Goal: Task Accomplishment & Management: Manage account settings

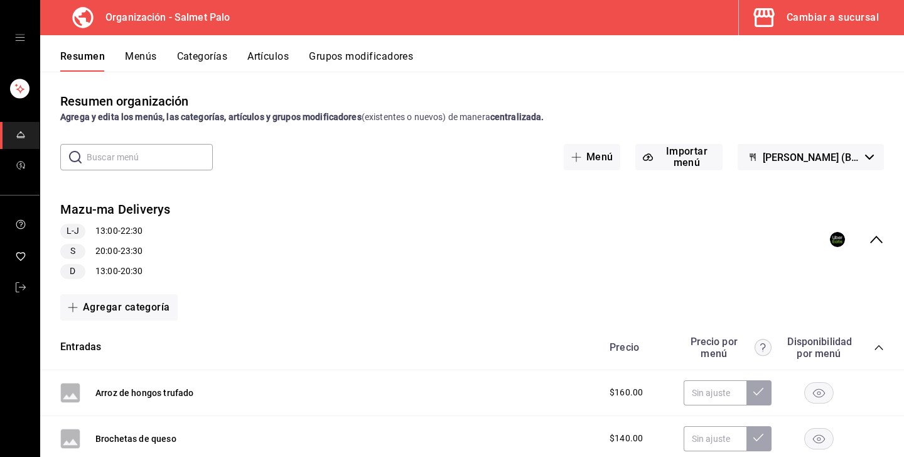
click at [806, 21] on div "Cambiar a sucursal" at bounding box center [833, 18] width 92 height 18
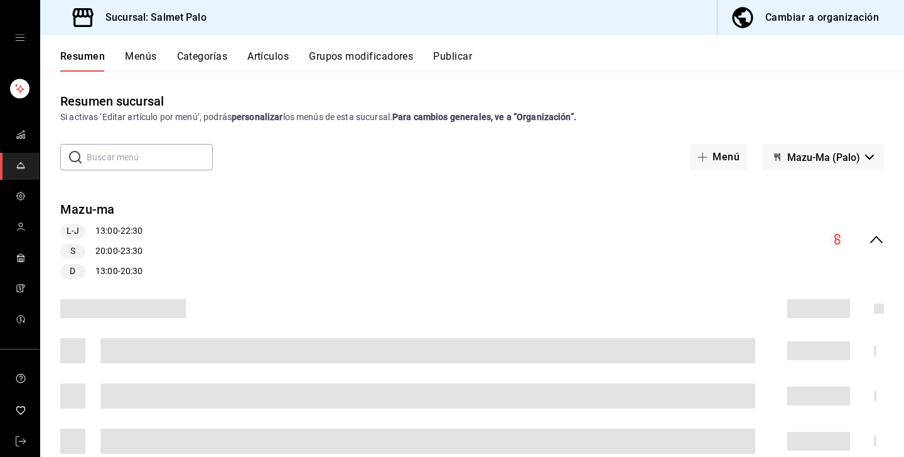
drag, startPoint x: 636, startPoint y: 1, endPoint x: 541, endPoint y: 183, distance: 205.6
click at [541, 183] on div "Mazu-ma L-J 13:00 - 22:30 S 20:00 - 23:30 D 13:00 - 20:30" at bounding box center [472, 424] width 864 height 489
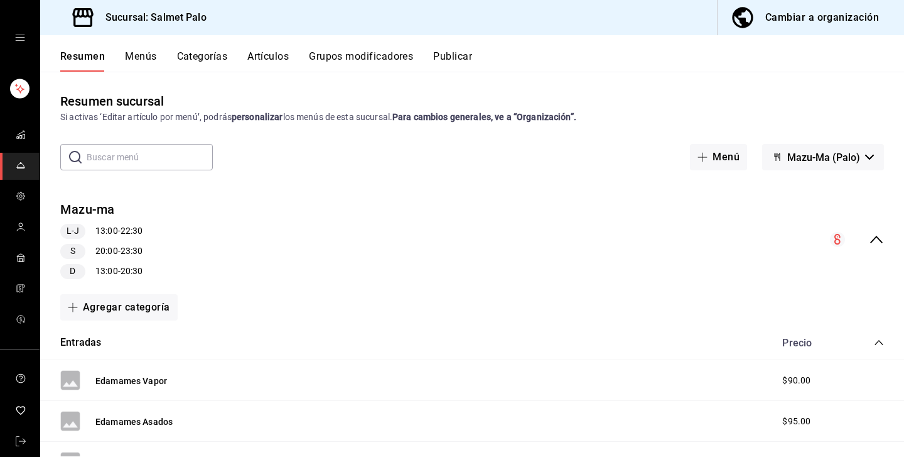
click at [801, 19] on div "Cambiar a organización" at bounding box center [823, 18] width 114 height 18
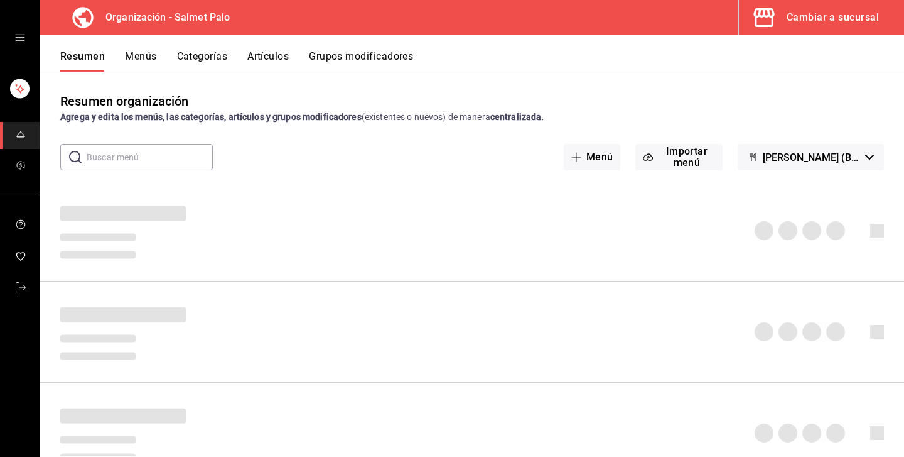
click at [779, 160] on span "Mazu-Ma (Borrador)" at bounding box center [811, 157] width 97 height 12
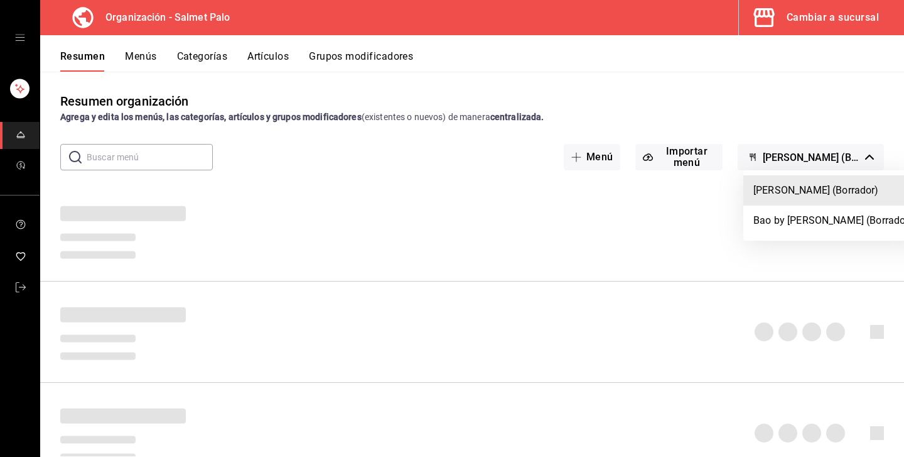
click at [772, 197] on li "Mazu-Ma (Borrador)" at bounding box center [834, 190] width 180 height 30
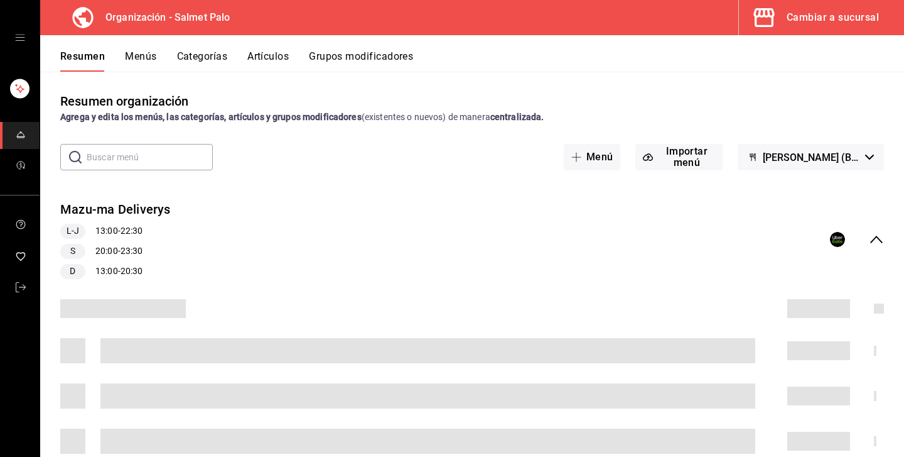
click at [153, 45] on div "Resumen Menús Categorías Artículos Grupos modificadores" at bounding box center [472, 53] width 864 height 36
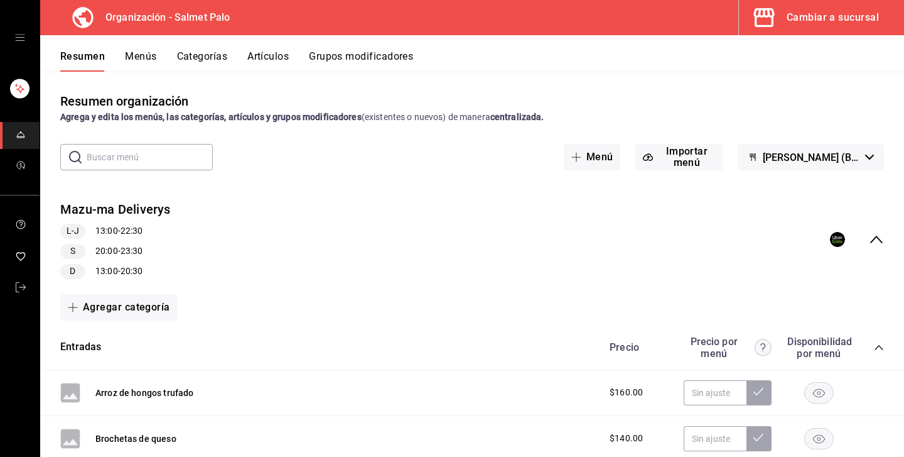
click at [150, 53] on button "Menús" at bounding box center [140, 60] width 31 height 21
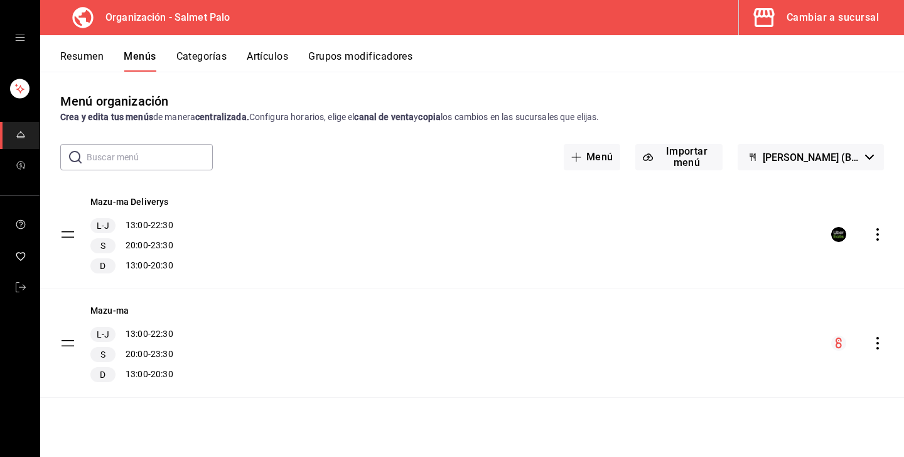
click at [147, 208] on div "Mazu-ma Deliverys L-J 13:00 - 22:30 S 20:00 - 23:30 D 13:00 - 20:30" at bounding box center [131, 234] width 83 height 78
click at [149, 204] on button "Mazu-ma Deliverys" at bounding box center [129, 201] width 79 height 13
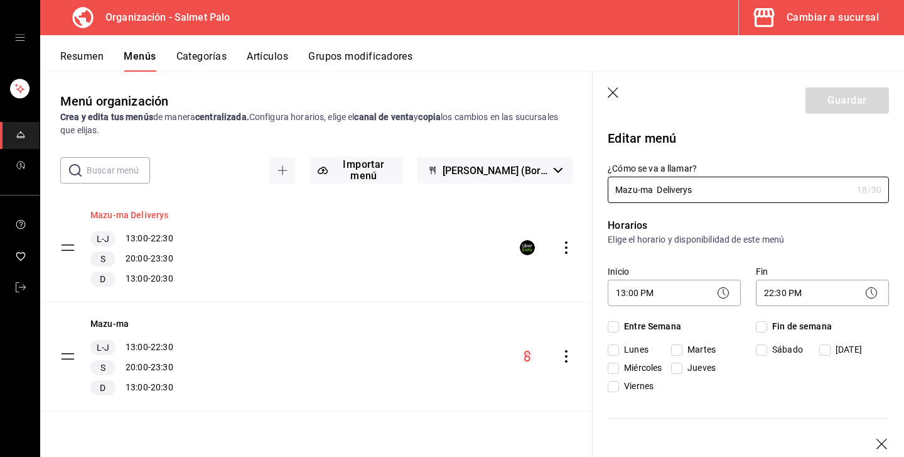
checkbox input "true"
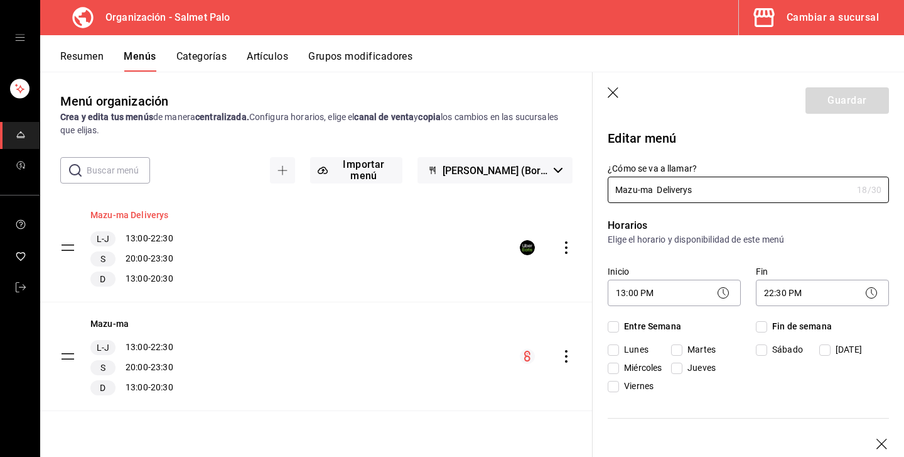
checkbox input "true"
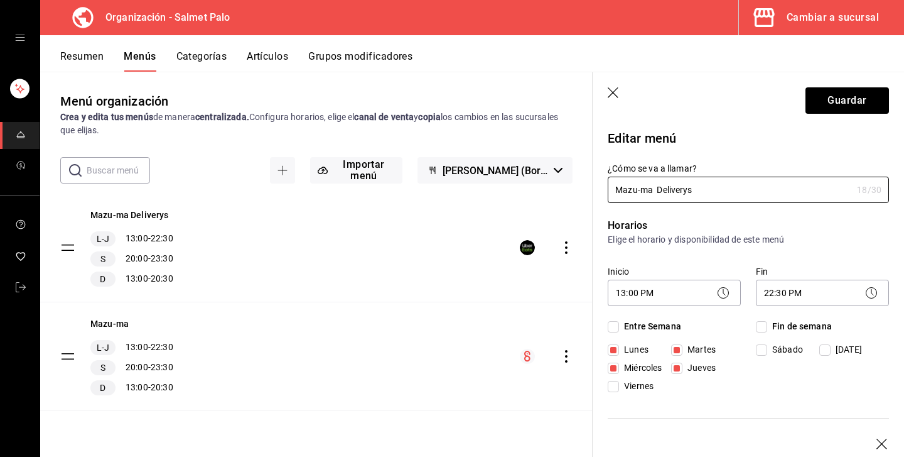
click at [440, 248] on div "Mazu-ma Deliverys L-J 13:00 - 22:30 S 20:00 - 23:30 D 13:00 - 20:30" at bounding box center [316, 247] width 553 height 108
click at [609, 93] on icon "button" at bounding box center [614, 93] width 13 height 13
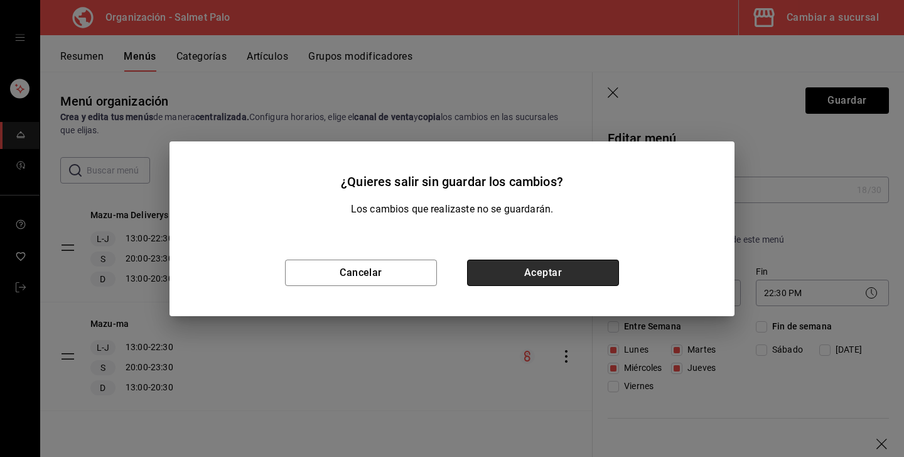
click at [474, 270] on button "Aceptar" at bounding box center [543, 272] width 152 height 26
checkbox input "false"
type input "1756315790869"
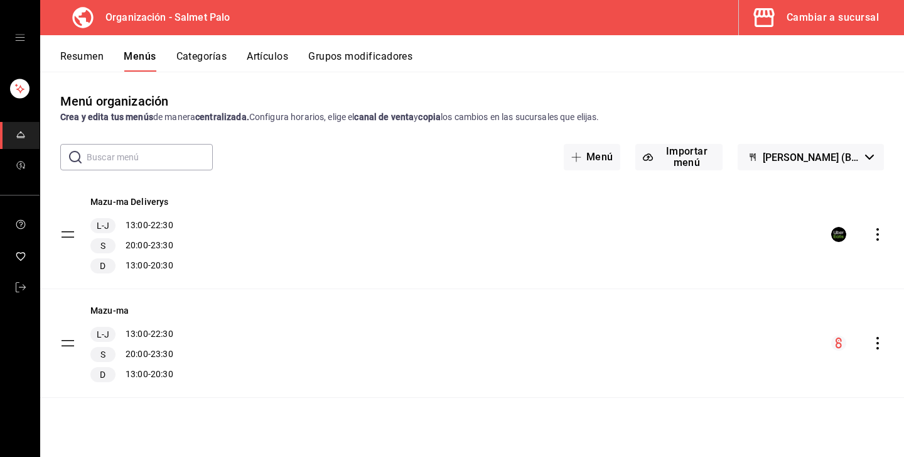
click at [878, 236] on icon "actions" at bounding box center [878, 234] width 13 height 13
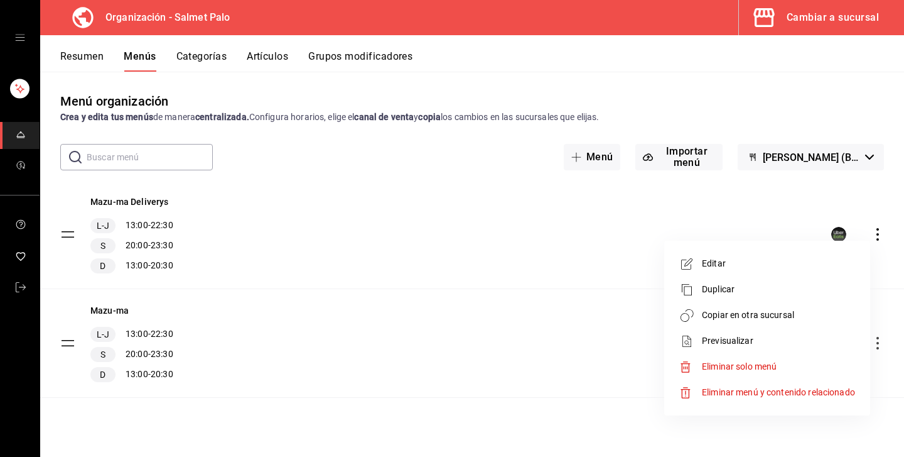
click at [698, 259] on div at bounding box center [691, 263] width 23 height 15
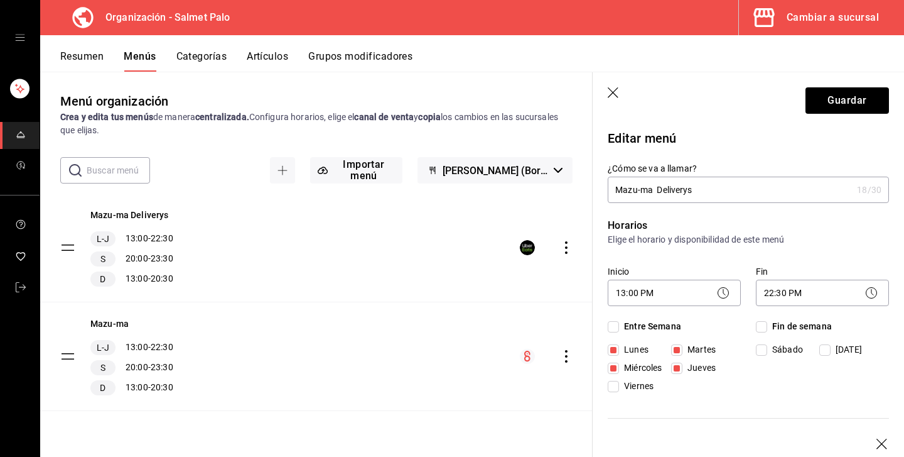
click at [614, 90] on icon "button" at bounding box center [614, 93] width 13 height 13
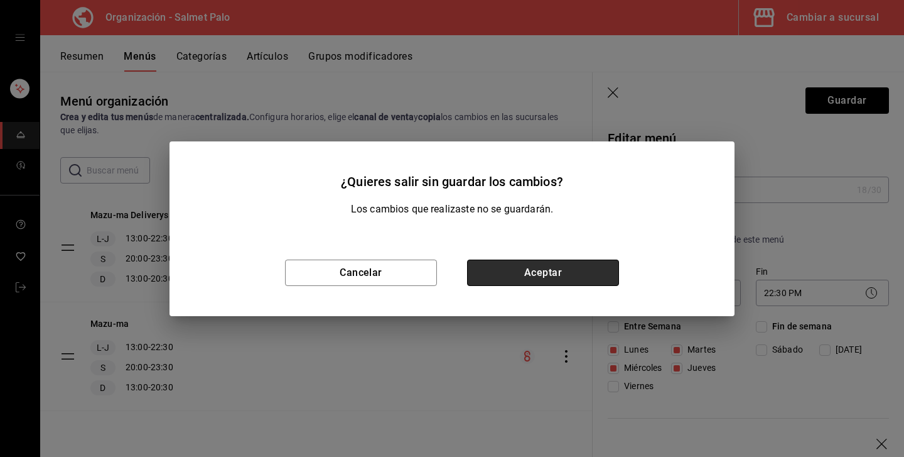
click at [525, 285] on button "Aceptar" at bounding box center [543, 272] width 152 height 26
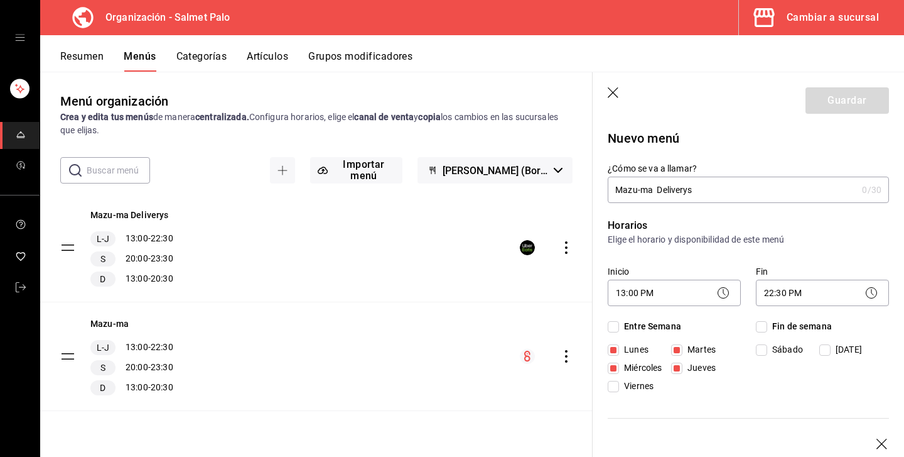
checkbox input "false"
type input "1756315801249"
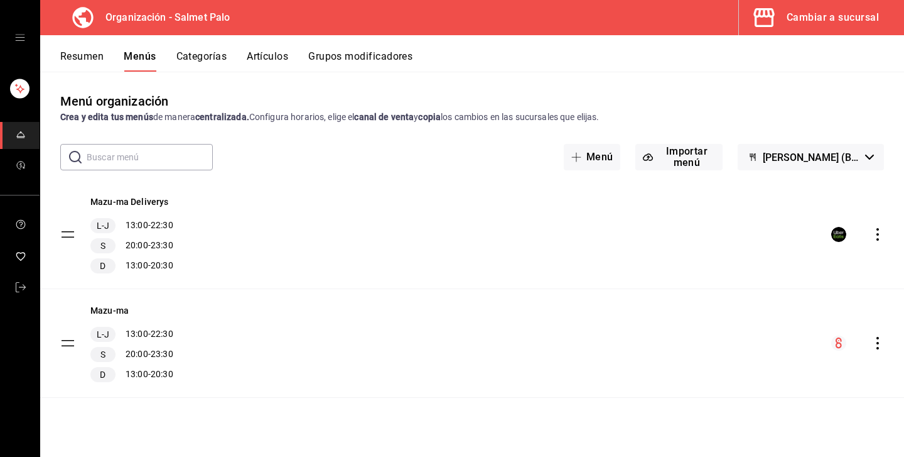
click at [832, 237] on circle "menu-maker-table" at bounding box center [838, 234] width 15 height 15
click at [64, 232] on tbody "Mazu-ma Deliverys L-J 13:00 - 22:30 S 20:00 - 23:30 D 13:00 - 20:30 Mazu-ma L-J…" at bounding box center [472, 288] width 864 height 217
click at [68, 234] on tbody "Mazu-ma Deliverys L-J 13:00 - 22:30 S 20:00 - 23:30 D 13:00 - 20:30 Mazu-ma L-J…" at bounding box center [472, 288] width 864 height 217
click at [246, 239] on div "Mazu-ma Deliverys L-J 13:00 - 22:30 S 20:00 - 23:30 D 13:00 - 20:30" at bounding box center [472, 234] width 864 height 108
click at [837, 237] on rect "menu-maker-table" at bounding box center [838, 234] width 11 height 11
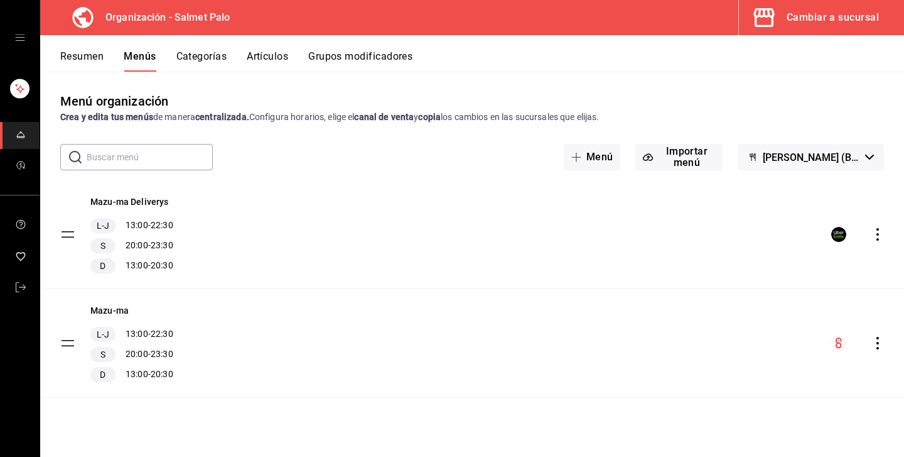
click at [281, 57] on button "Artículos" at bounding box center [267, 60] width 41 height 21
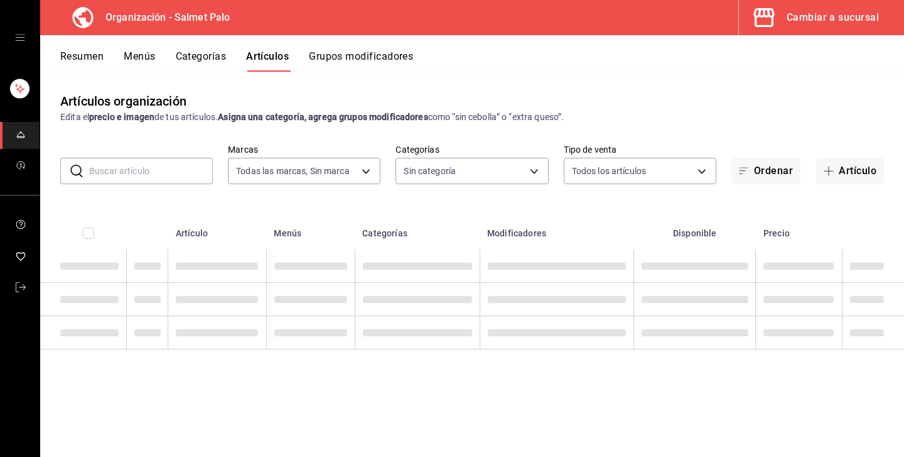
type input "ea477960-4770-47ac-a574-3953611fb55e,cfd99e34-4df9-482d-90ae-eddbc91cae18"
type input "7f911b06-4da6-4972-9038-71c04a4c0459,449aff3e-a8b6-4040-a247-966ce5df5712,35a4e…"
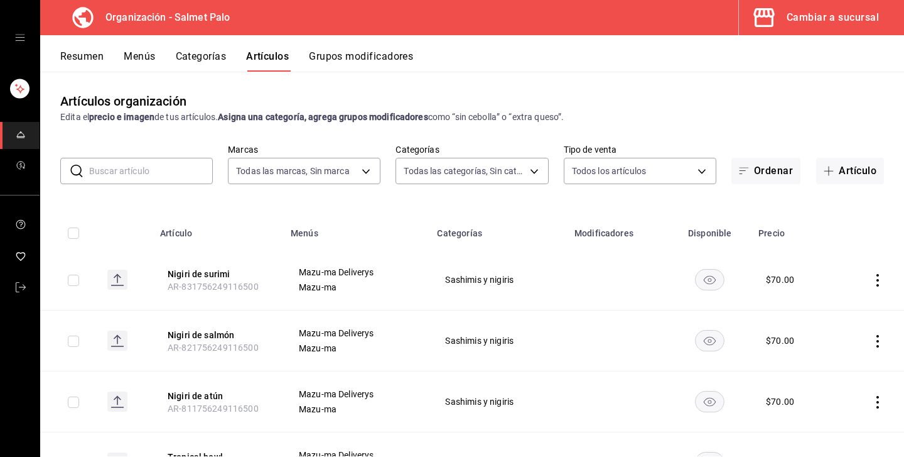
click at [219, 57] on button "Categorías" at bounding box center [201, 60] width 51 height 21
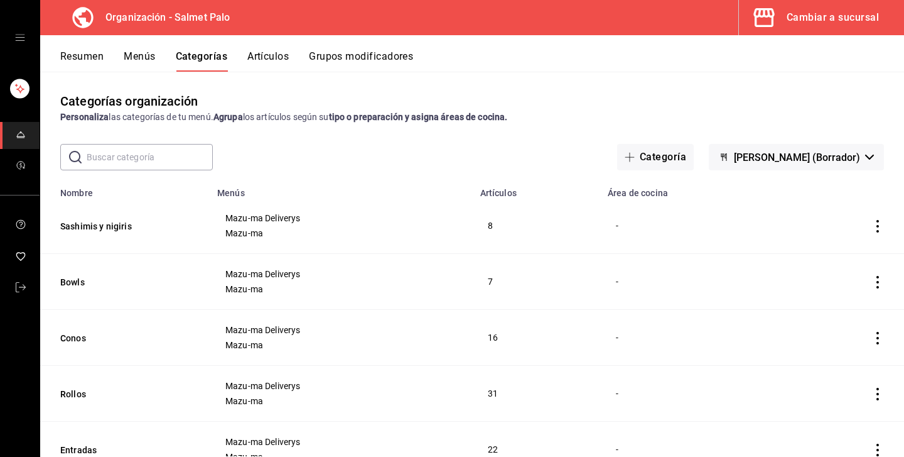
click at [129, 53] on button "Menús" at bounding box center [139, 60] width 31 height 21
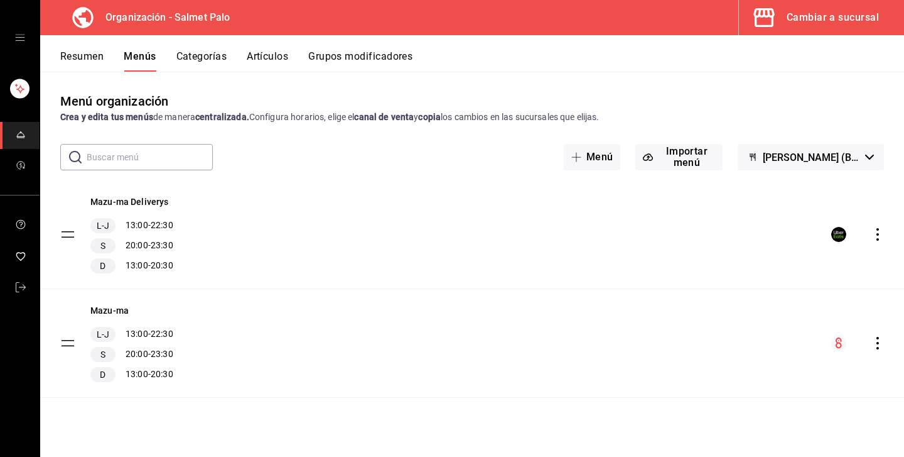
click at [851, 232] on div "menu-maker-table" at bounding box center [857, 234] width 53 height 15
click at [843, 234] on rect "menu-maker-table" at bounding box center [838, 234] width 11 height 11
click at [806, 26] on button "Cambiar a sucursal" at bounding box center [816, 17] width 155 height 35
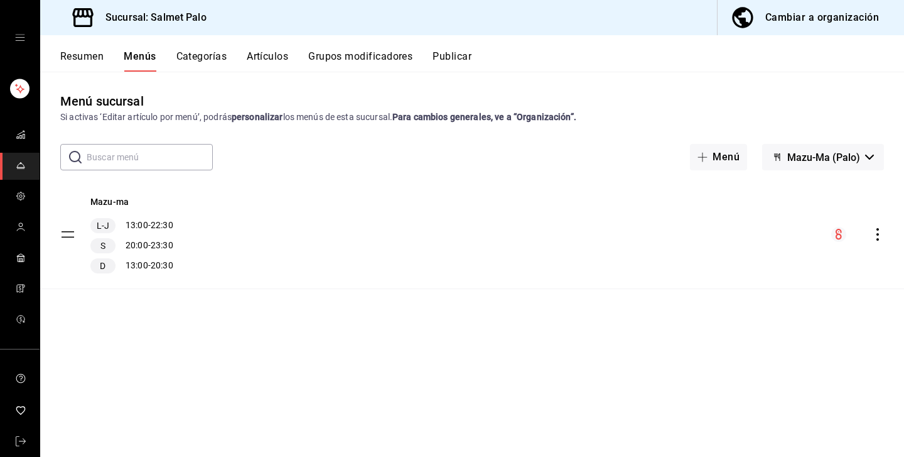
click at [213, 51] on button "Categorías" at bounding box center [201, 60] width 51 height 21
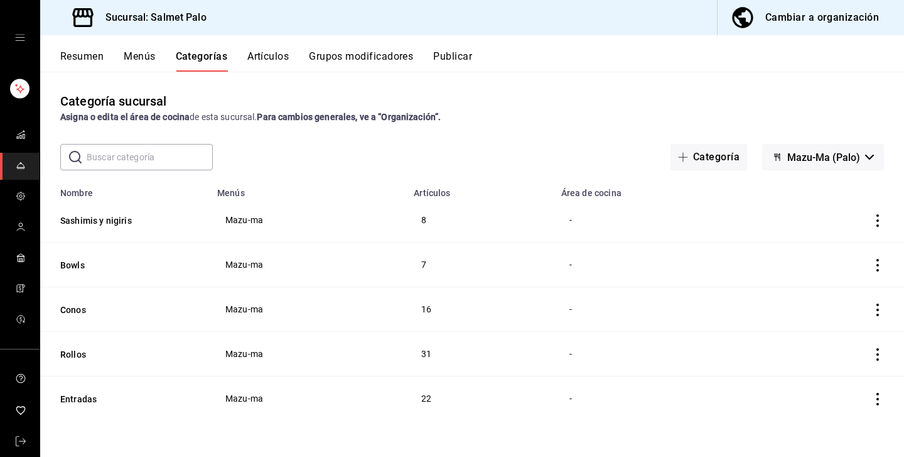
click at [134, 55] on button "Menús" at bounding box center [139, 60] width 31 height 21
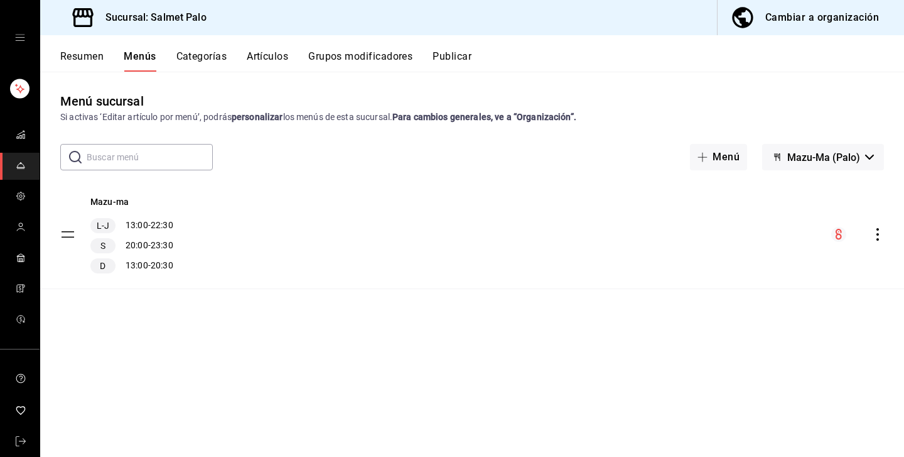
click at [550, 12] on div "Sucursal: Salmet Palo Cambiar a organización" at bounding box center [472, 17] width 864 height 35
click at [560, 228] on div "Mazu-ma L-J 13:00 - 22:30 S 20:00 - 23:30 D 13:00 - 20:30" at bounding box center [472, 234] width 864 height 108
click at [115, 203] on button "Mazu-ma" at bounding box center [109, 201] width 38 height 13
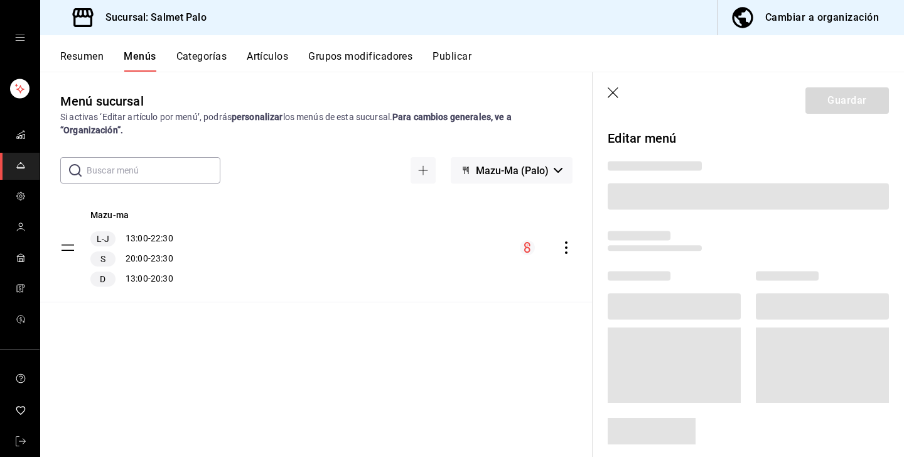
click at [384, 263] on div "Mazu-ma L-J 13:00 - 22:30 S 20:00 - 23:30 D 13:00 - 20:30" at bounding box center [316, 247] width 553 height 108
click at [615, 97] on icon "button" at bounding box center [614, 93] width 13 height 13
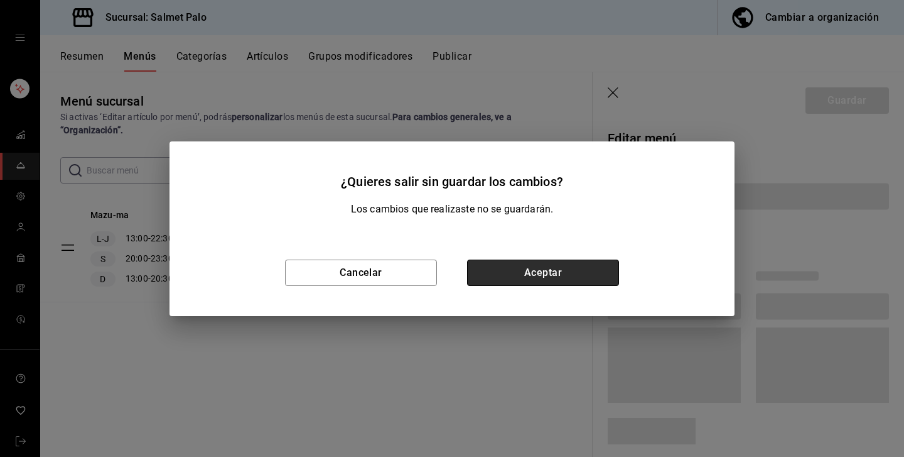
click at [550, 281] on button "Aceptar" at bounding box center [543, 272] width 152 height 26
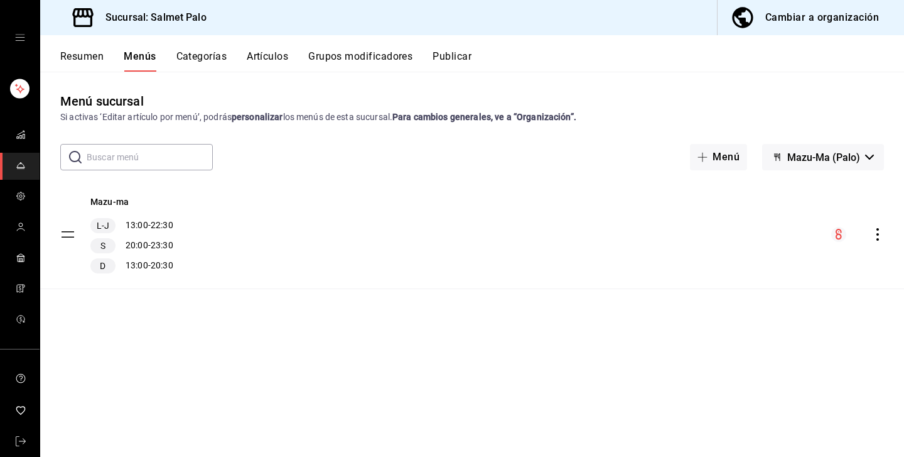
click at [263, 60] on button "Artículos" at bounding box center [267, 60] width 41 height 21
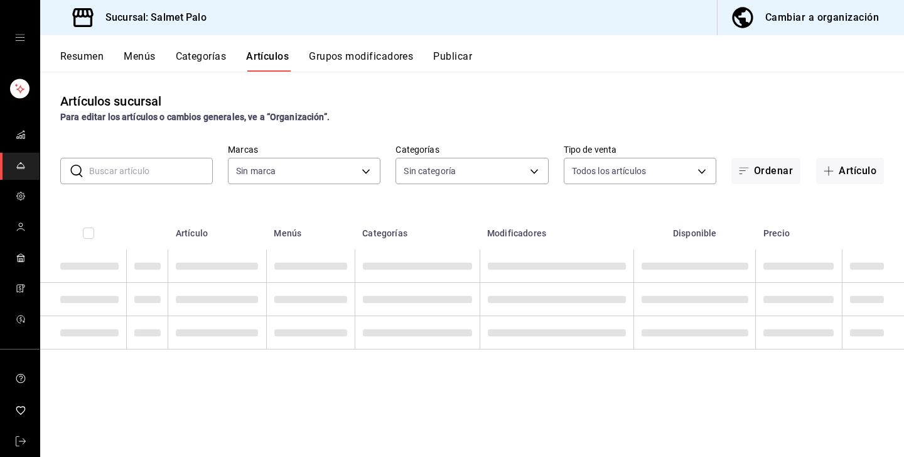
type input "91822997-6511-487a-b58c-8897a46e9bc4,bcaf95bc-d9c1-438b-979f-19bd0f306f78"
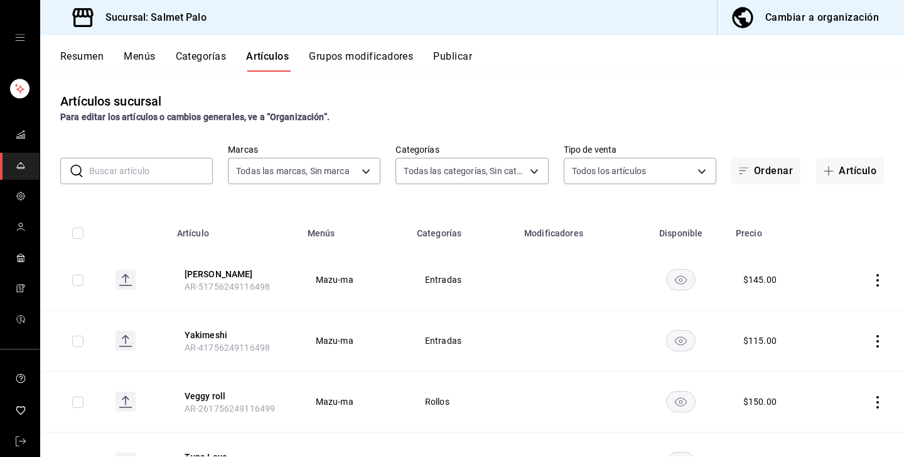
type input "5ce41efa-3da9-4142-a109-4cabeb41dd5b,8a476554-367f-4cd7-b05e-2859d59a4ff3,5b328…"
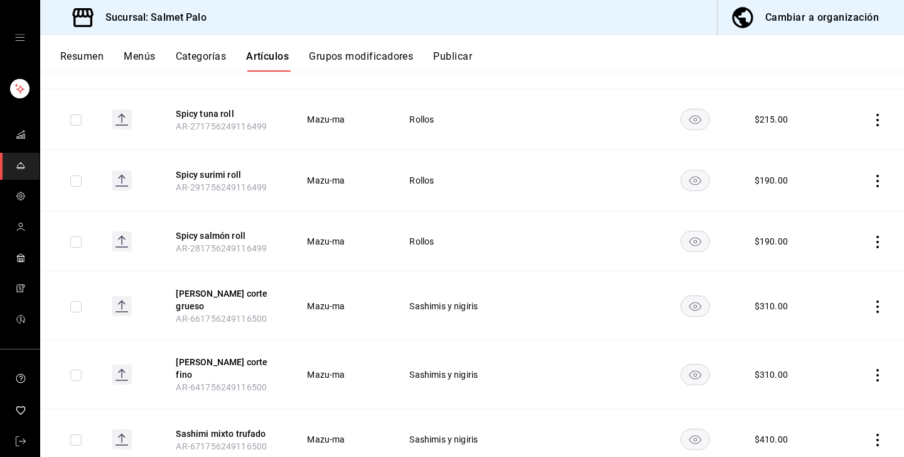
scroll to position [1655, 0]
